Goal: Task Accomplishment & Management: Use online tool/utility

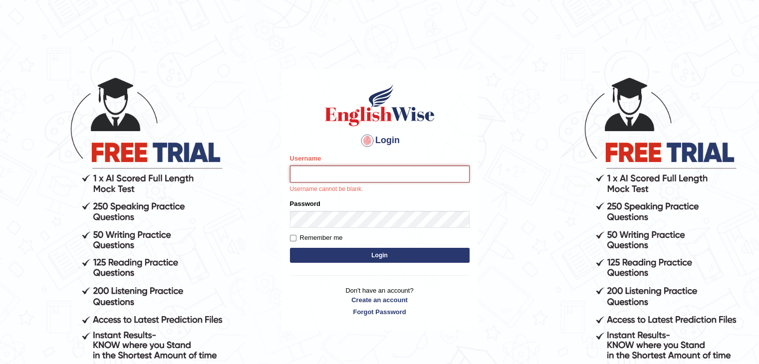
click at [419, 174] on input "Username" at bounding box center [380, 174] width 180 height 17
type input "veenananjundappa"
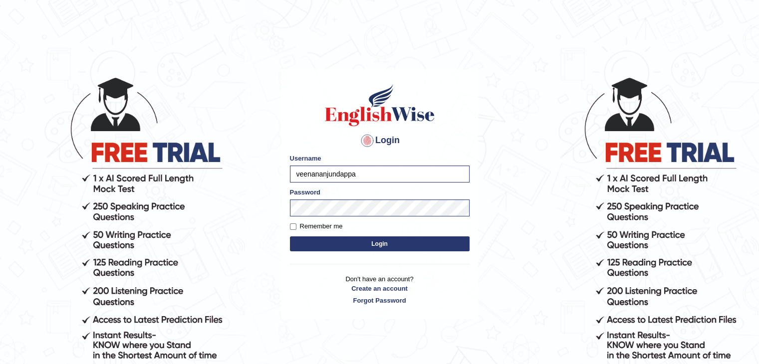
click at [296, 222] on label "Remember me" at bounding box center [316, 227] width 53 height 10
click at [296, 224] on input "Remember me" at bounding box center [293, 227] width 6 height 6
checkbox input "true"
click at [310, 241] on button "Login" at bounding box center [380, 244] width 180 height 15
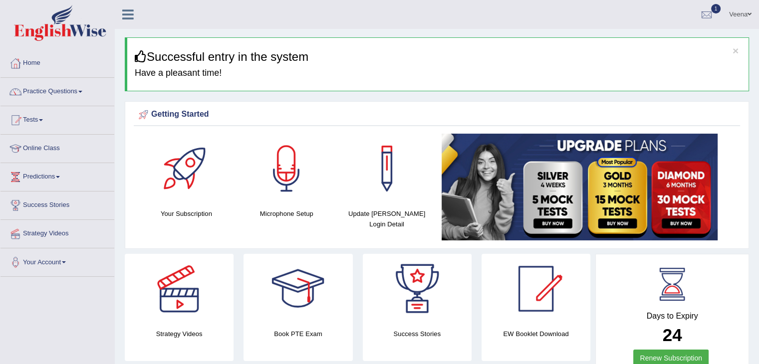
click at [39, 142] on link "Online Class" at bounding box center [57, 147] width 114 height 25
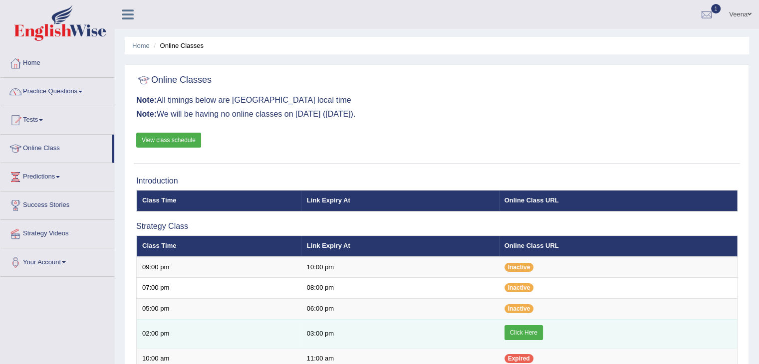
click at [233, 328] on td "02:00 pm" at bounding box center [219, 333] width 165 height 29
click at [516, 334] on link "Click Here" at bounding box center [524, 332] width 38 height 15
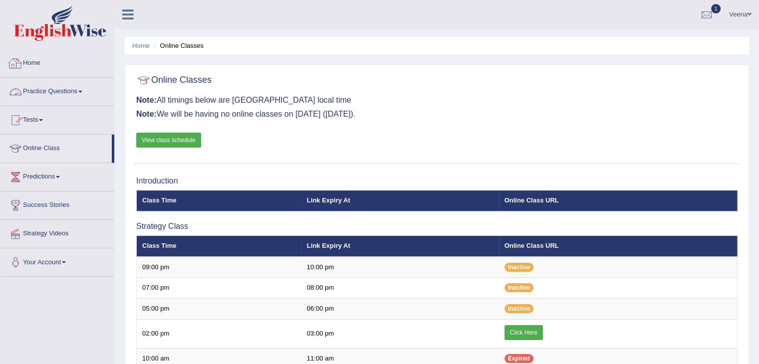
click at [46, 62] on link "Home" at bounding box center [57, 61] width 114 height 25
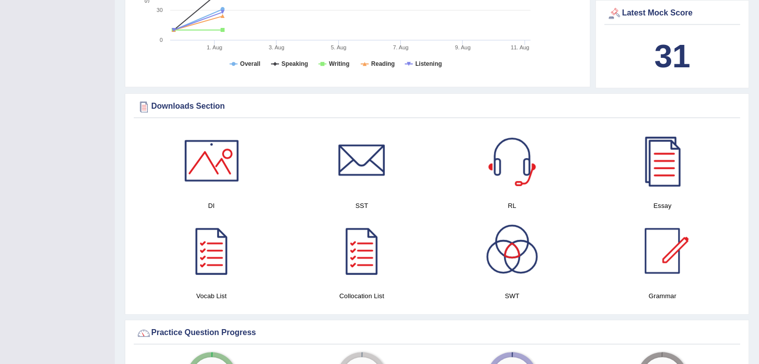
scroll to position [416, 0]
click at [655, 170] on div at bounding box center [662, 160] width 70 height 70
